Goal: Download file/media

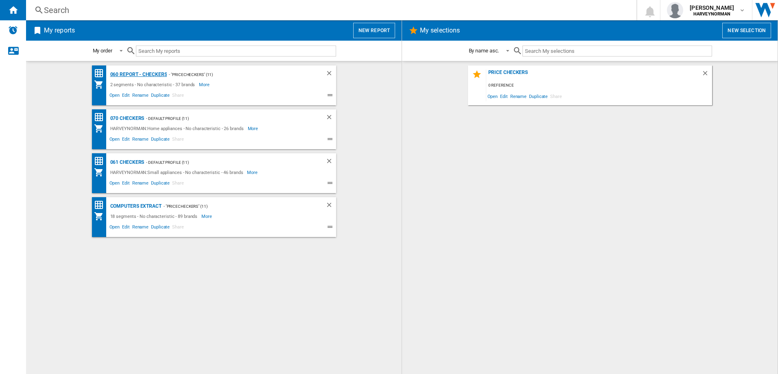
click at [143, 71] on div "060 report - Checkers" at bounding box center [137, 75] width 59 height 10
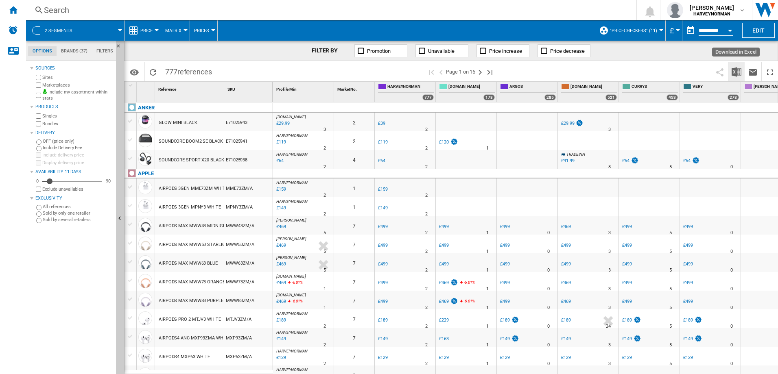
click at [739, 72] on img "Download in Excel" at bounding box center [737, 72] width 10 height 10
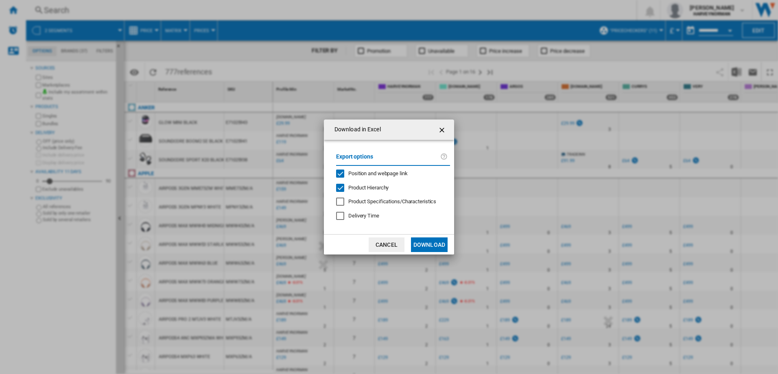
click at [423, 246] on button "Download" at bounding box center [429, 245] width 37 height 15
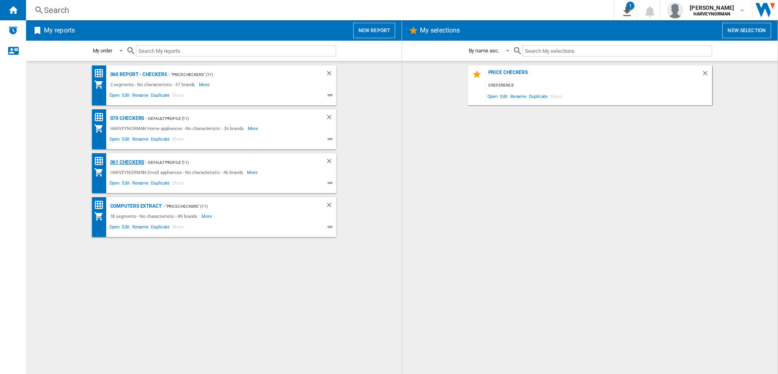
click at [121, 160] on div "061 Checkers" at bounding box center [126, 162] width 36 height 10
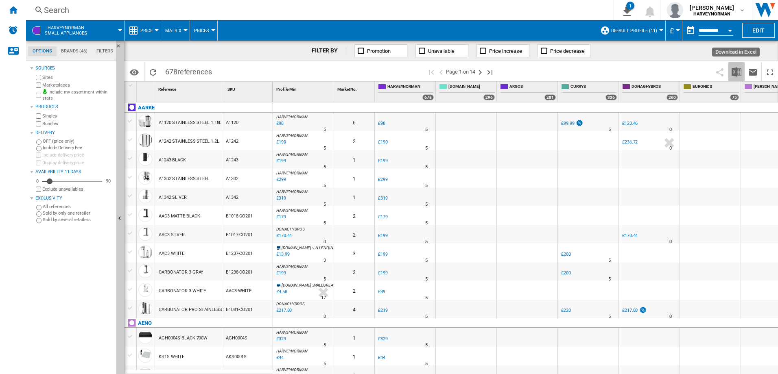
click at [734, 71] on img "Download in Excel" at bounding box center [737, 72] width 10 height 10
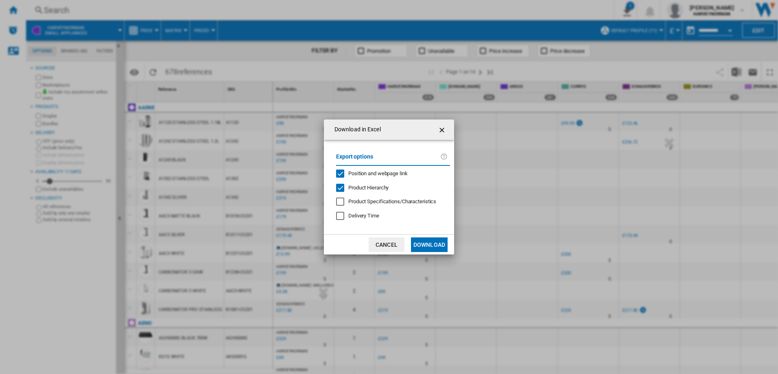
click at [440, 245] on button "Download" at bounding box center [429, 245] width 37 height 15
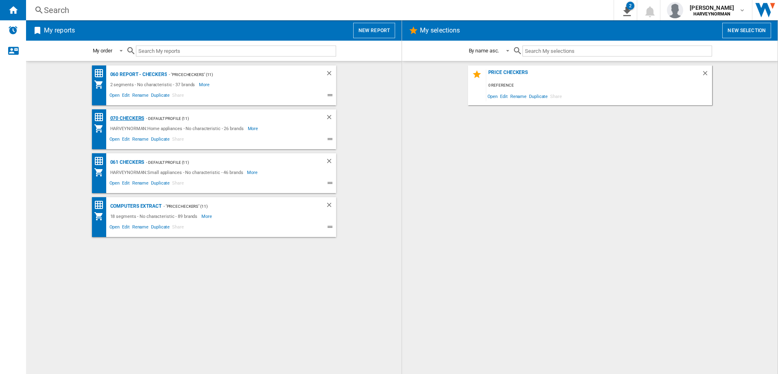
click at [126, 118] on div "070 Checkers" at bounding box center [126, 119] width 36 height 10
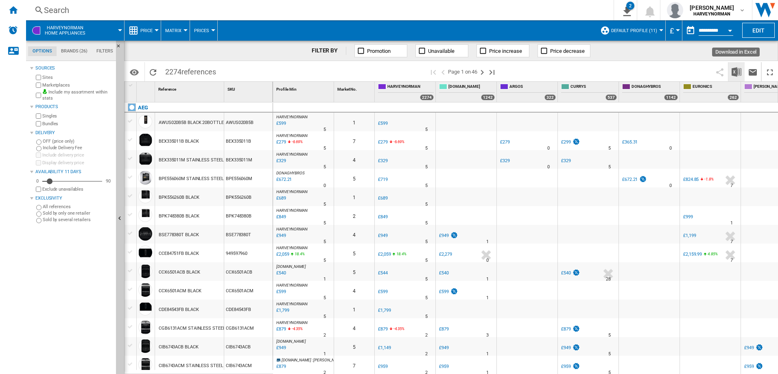
click at [739, 73] on img "Download in Excel" at bounding box center [737, 72] width 10 height 10
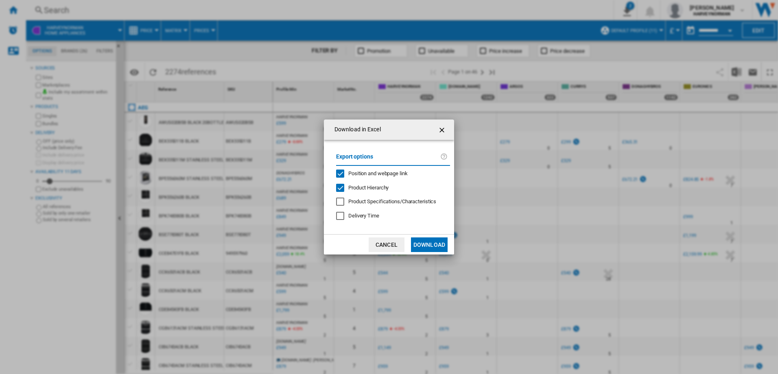
click at [432, 242] on button "Download" at bounding box center [429, 245] width 37 height 15
